Goal: Find specific page/section: Find specific page/section

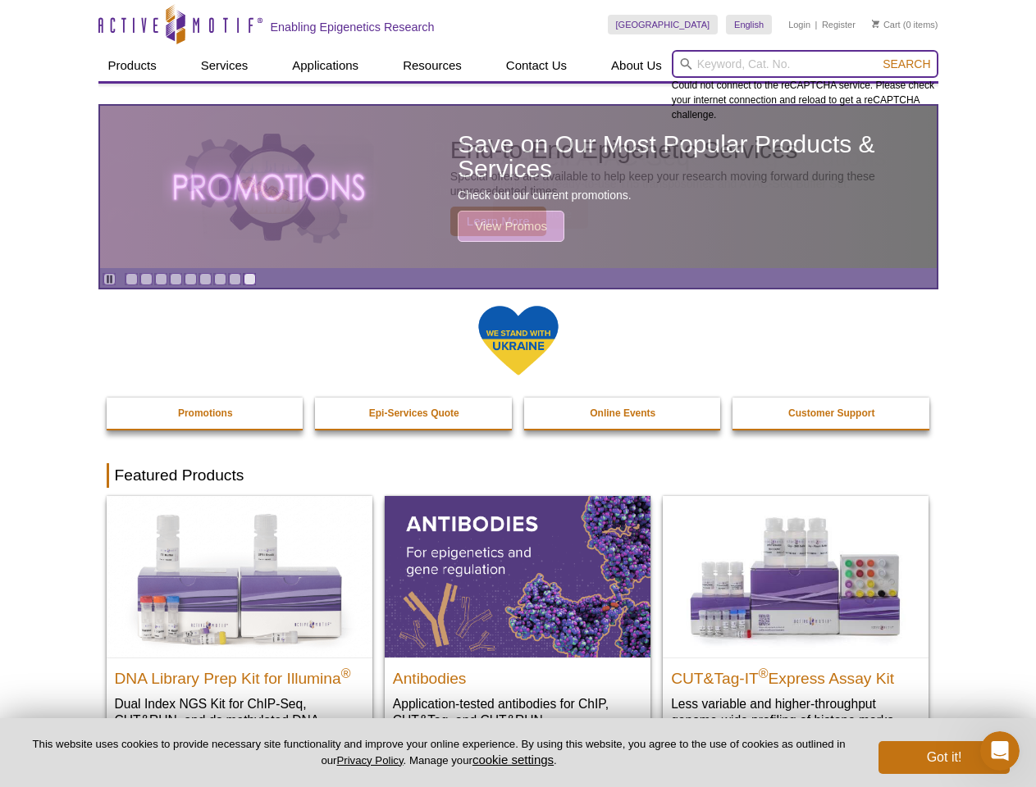
click at [804, 64] on input "search" at bounding box center [805, 64] width 266 height 28
click at [906, 64] on span "Search" at bounding box center [906, 63] width 48 height 13
click at [109, 279] on icon "Pause" at bounding box center [109, 279] width 11 height 11
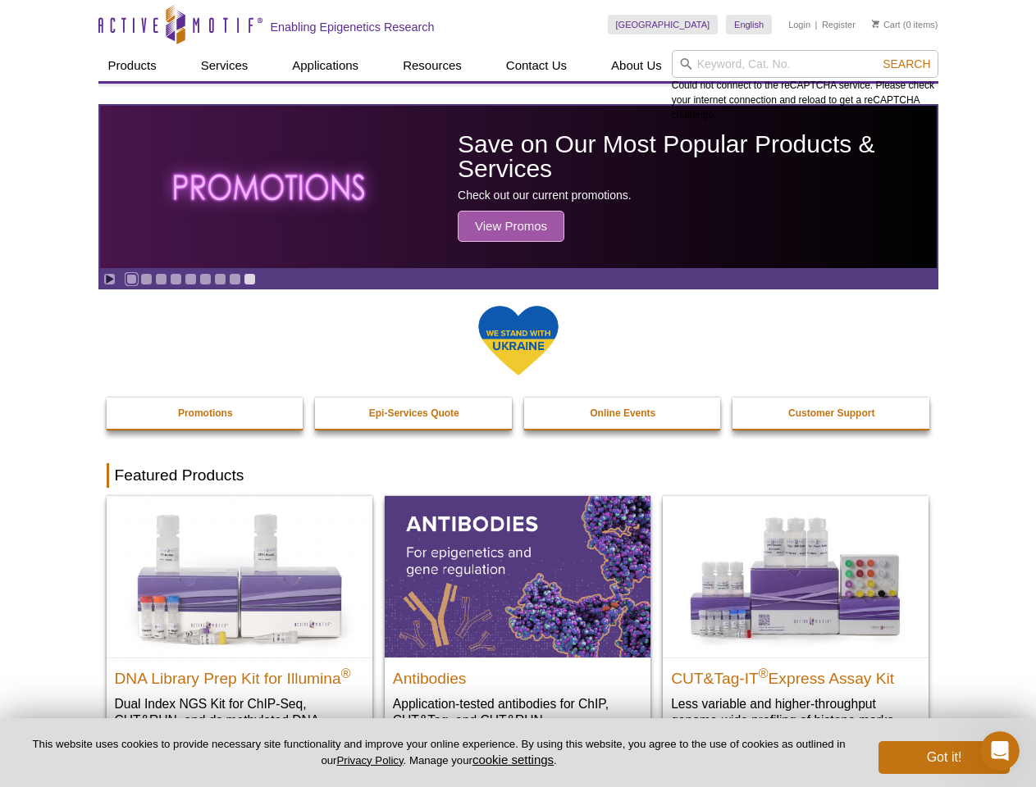
click at [131, 279] on link "Go to slide 1" at bounding box center [131, 279] width 12 height 12
click at [146, 279] on link "Go to slide 2" at bounding box center [146, 279] width 12 height 12
click at [161, 279] on link "Go to slide 3" at bounding box center [161, 279] width 12 height 12
click at [175, 279] on link "Go to slide 4" at bounding box center [176, 279] width 12 height 12
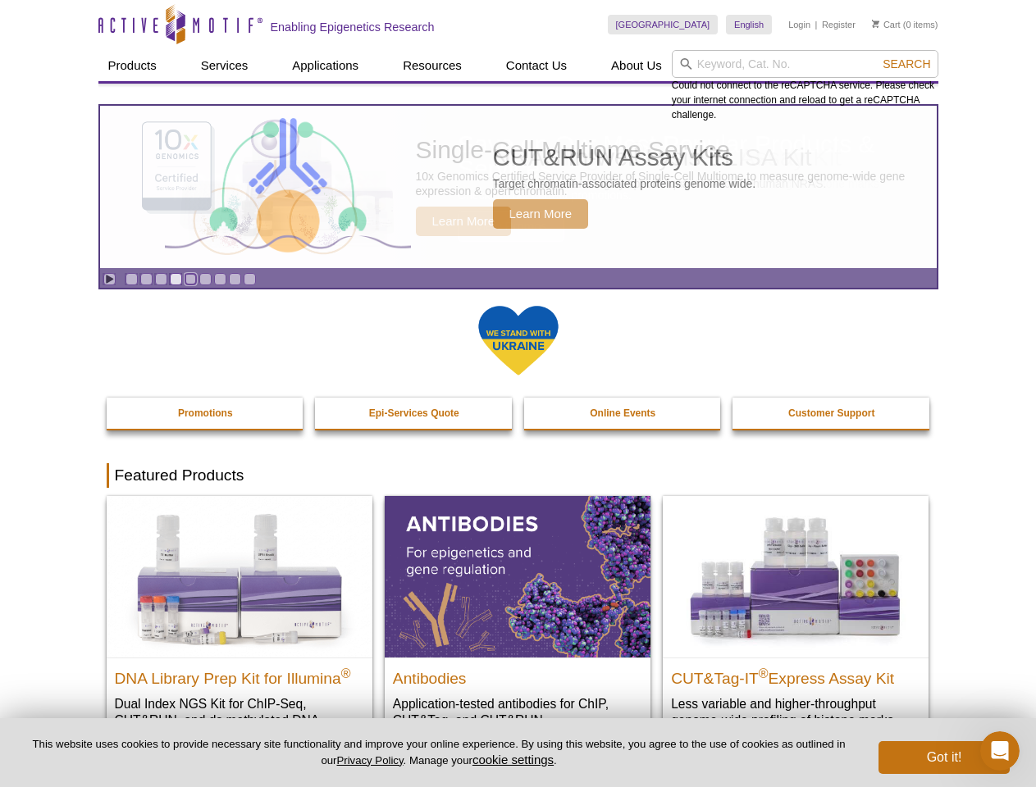
click at [190, 279] on link "Go to slide 5" at bounding box center [190, 279] width 12 height 12
click at [205, 279] on link "Go to slide 6" at bounding box center [205, 279] width 12 height 12
click at [220, 279] on link "Go to slide 7" at bounding box center [220, 279] width 12 height 12
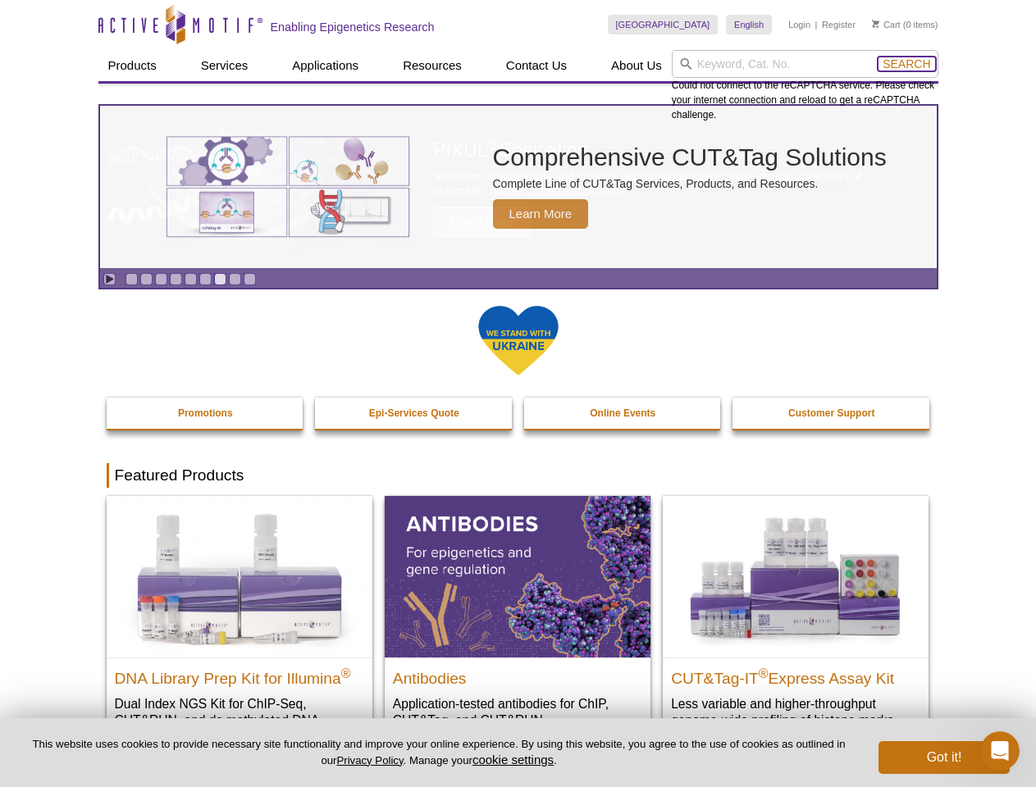
click at [906, 64] on span "Search" at bounding box center [906, 63] width 48 height 13
